Goal: Communication & Community: Answer question/provide support

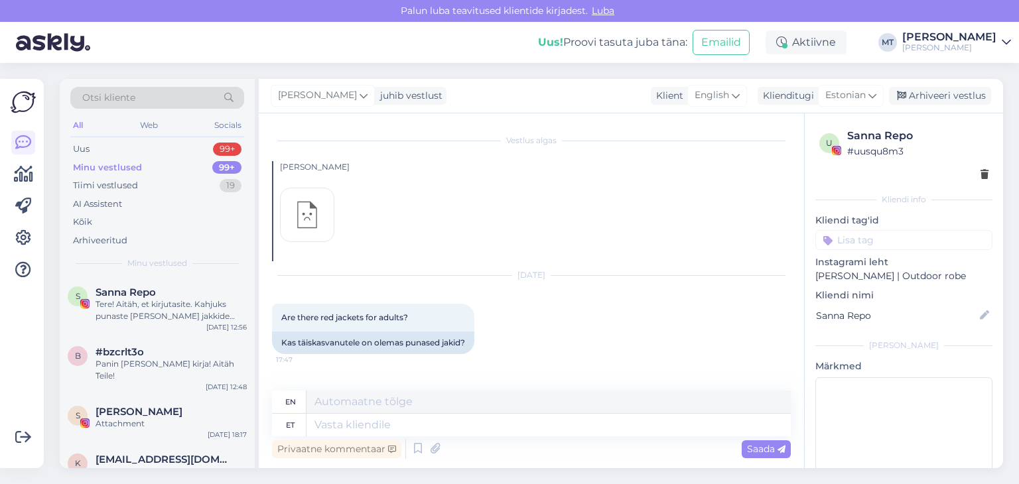
scroll to position [1671, 0]
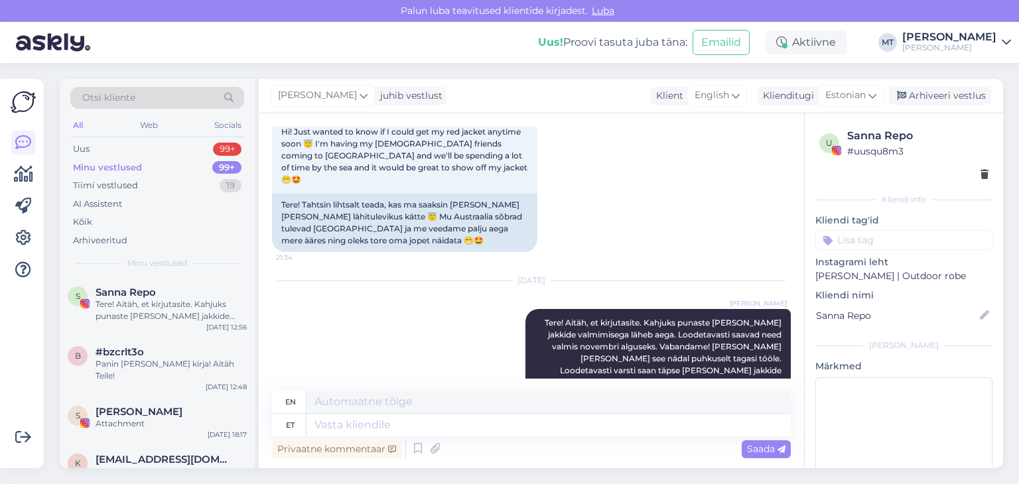
click at [120, 165] on div "Minu vestlused" at bounding box center [107, 167] width 69 height 13
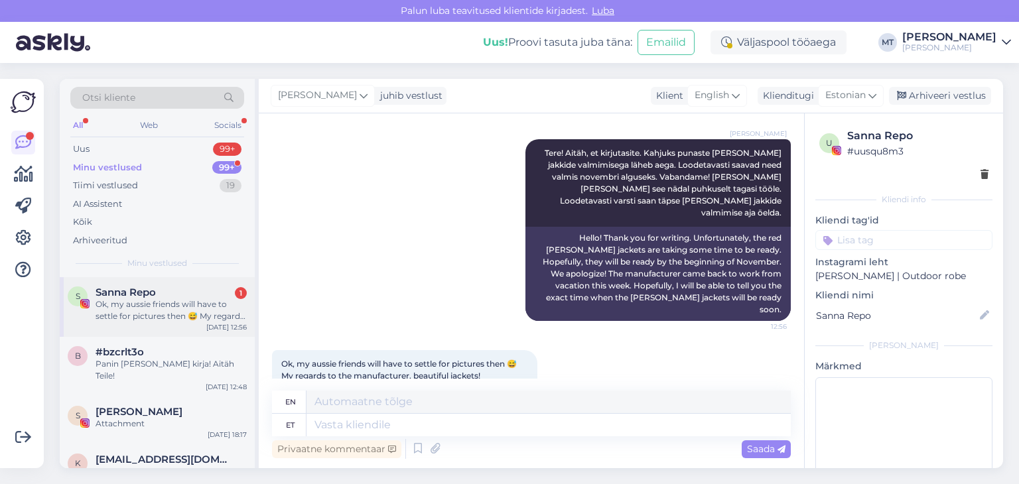
click at [156, 302] on div "Ok, my aussie friends will have to settle for pictures then 😅 My regards to the…" at bounding box center [171, 311] width 151 height 24
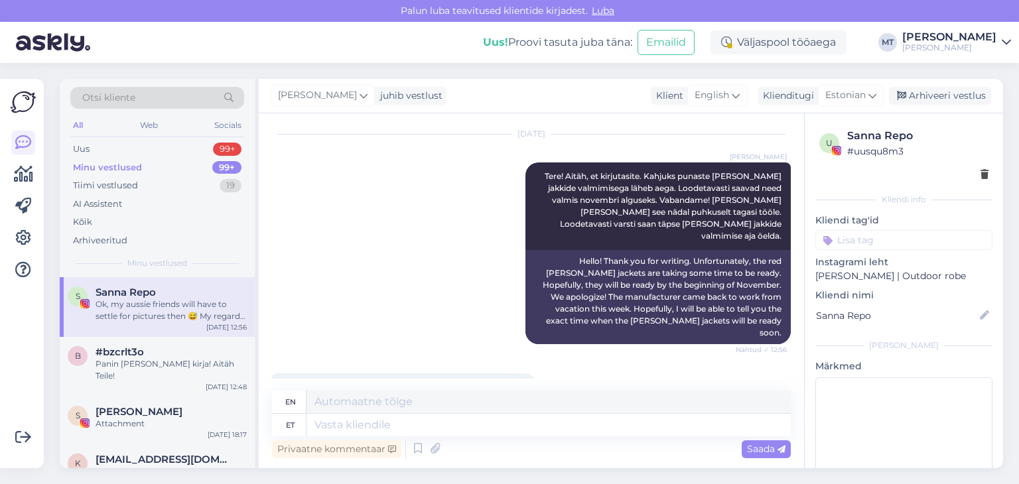
scroll to position [1840, 0]
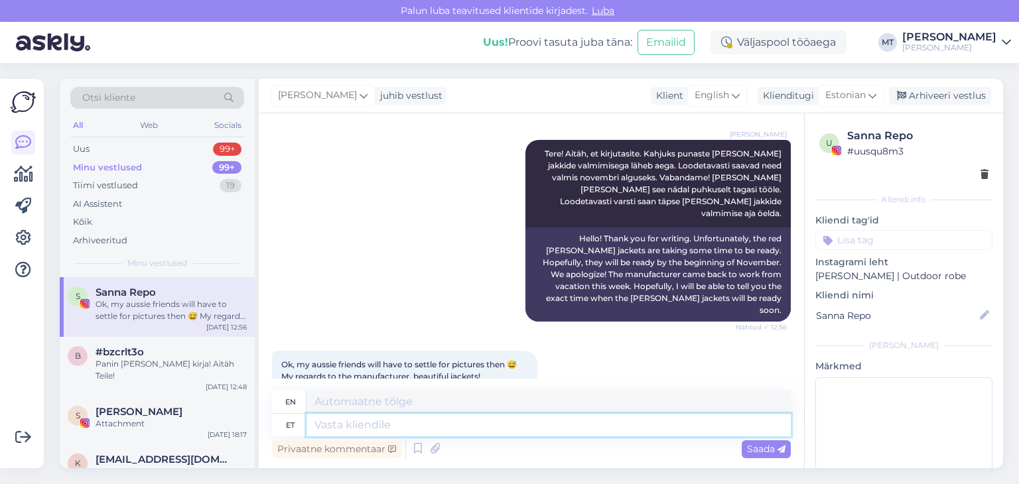
click at [332, 423] on textarea at bounding box center [549, 425] width 484 height 23
type textarea "Aitäh"
type textarea "Thank you"
type textarea "Aitäh Teile"
type textarea "Thank you."
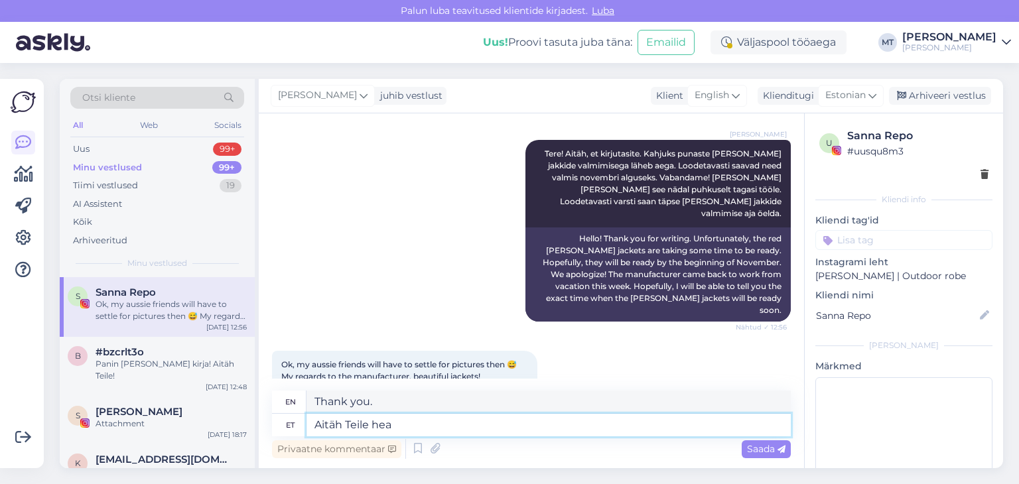
type textarea "Aitäh Teile hea s"
type textarea "Thank you, good."
type textarea "Aitäh Teile hea sõna e"
type textarea "Thank you for your kind words."
type textarea "Aitäh Teile hea sõna eest!"
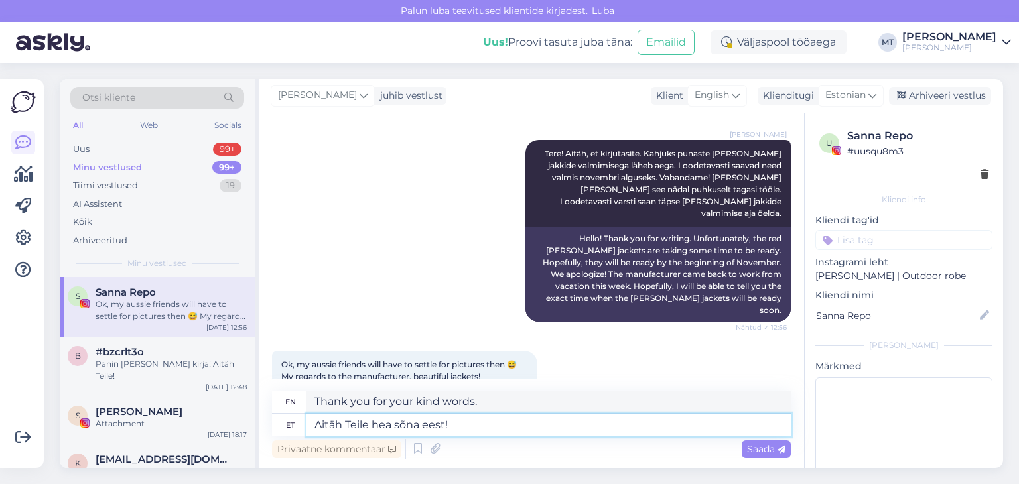
type textarea "Thank you for your kind words!"
type textarea "Aitäh Teile hea sõna eest! :)"
type textarea "Thank you for your kind words! :)"
